Goal: Check status: Check status

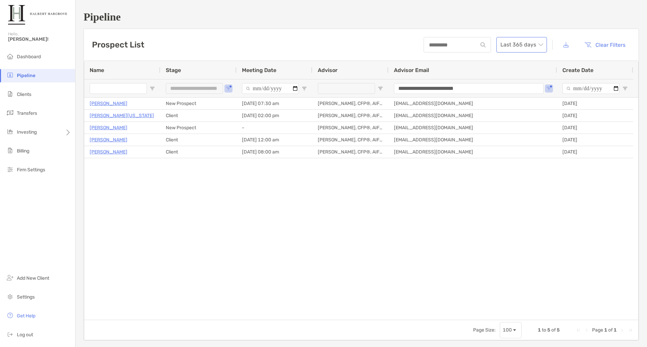
click at [533, 48] on span "Last 365 days" at bounding box center [521, 44] width 42 height 15
click at [509, 99] on div "2024" at bounding box center [517, 100] width 40 height 8
click at [527, 49] on span "2024" at bounding box center [521, 44] width 42 height 15
click at [525, 62] on div "Last 365 days" at bounding box center [517, 63] width 40 height 8
click at [525, 44] on span "Last 365 days" at bounding box center [521, 44] width 42 height 15
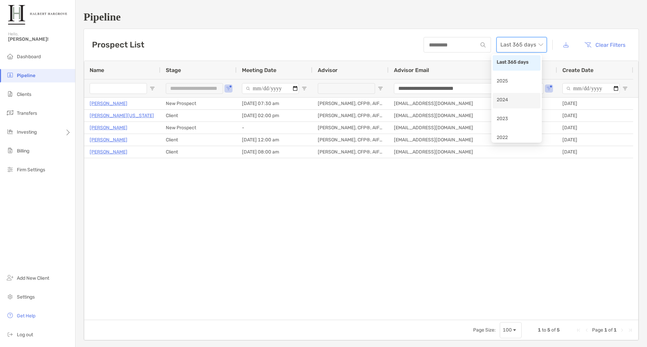
click at [514, 98] on div "2024" at bounding box center [517, 100] width 40 height 8
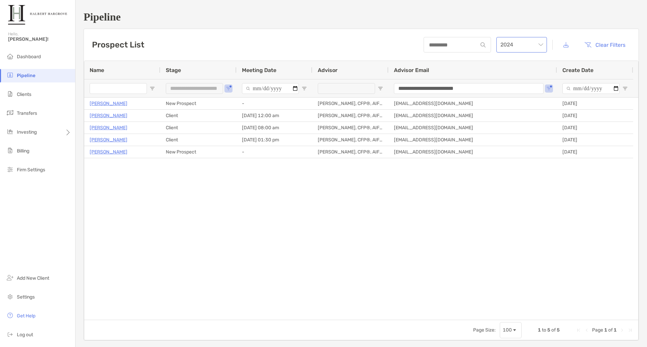
click at [530, 44] on span "2024" at bounding box center [521, 44] width 42 height 15
click at [522, 64] on div "Last 365 days" at bounding box center [517, 63] width 40 height 8
